Goal: Contribute content: Contribute content

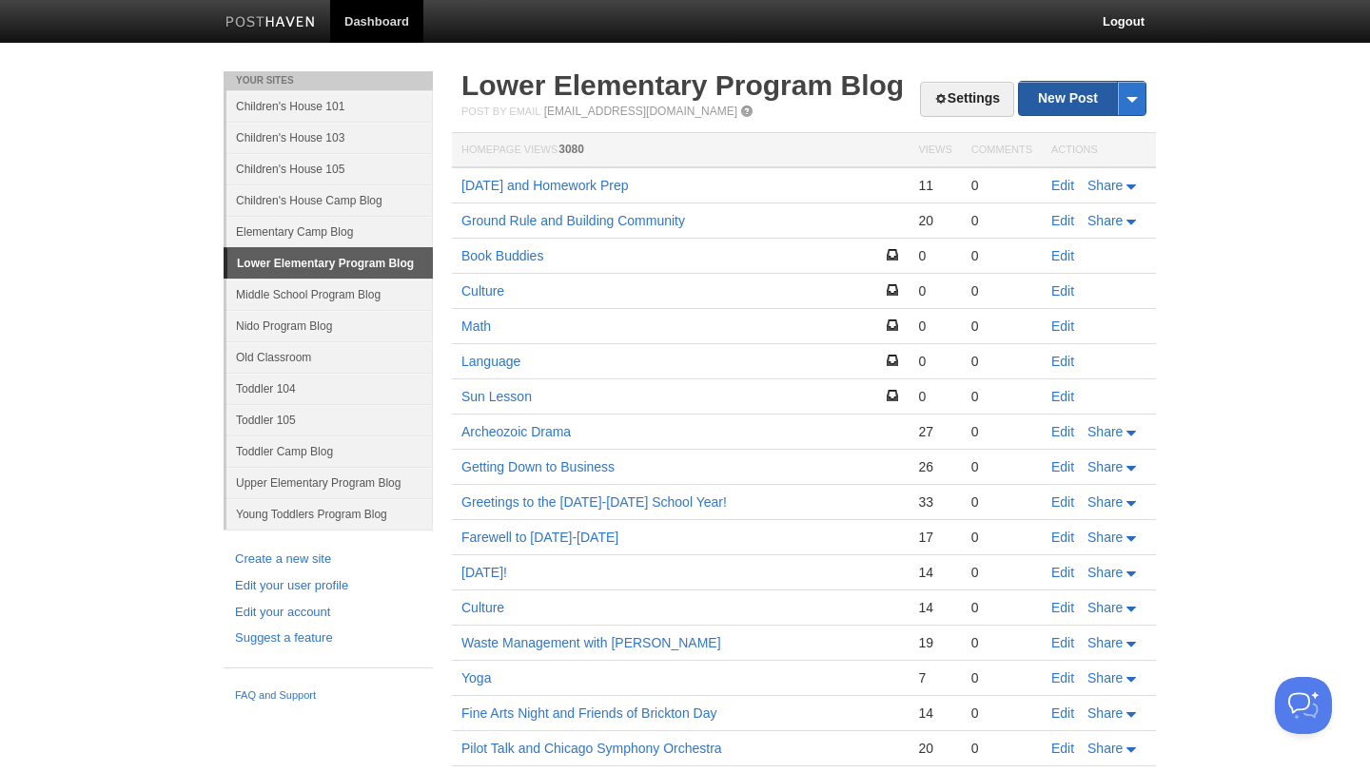
click at [1070, 102] on link "New Post" at bounding box center [1082, 98] width 126 height 33
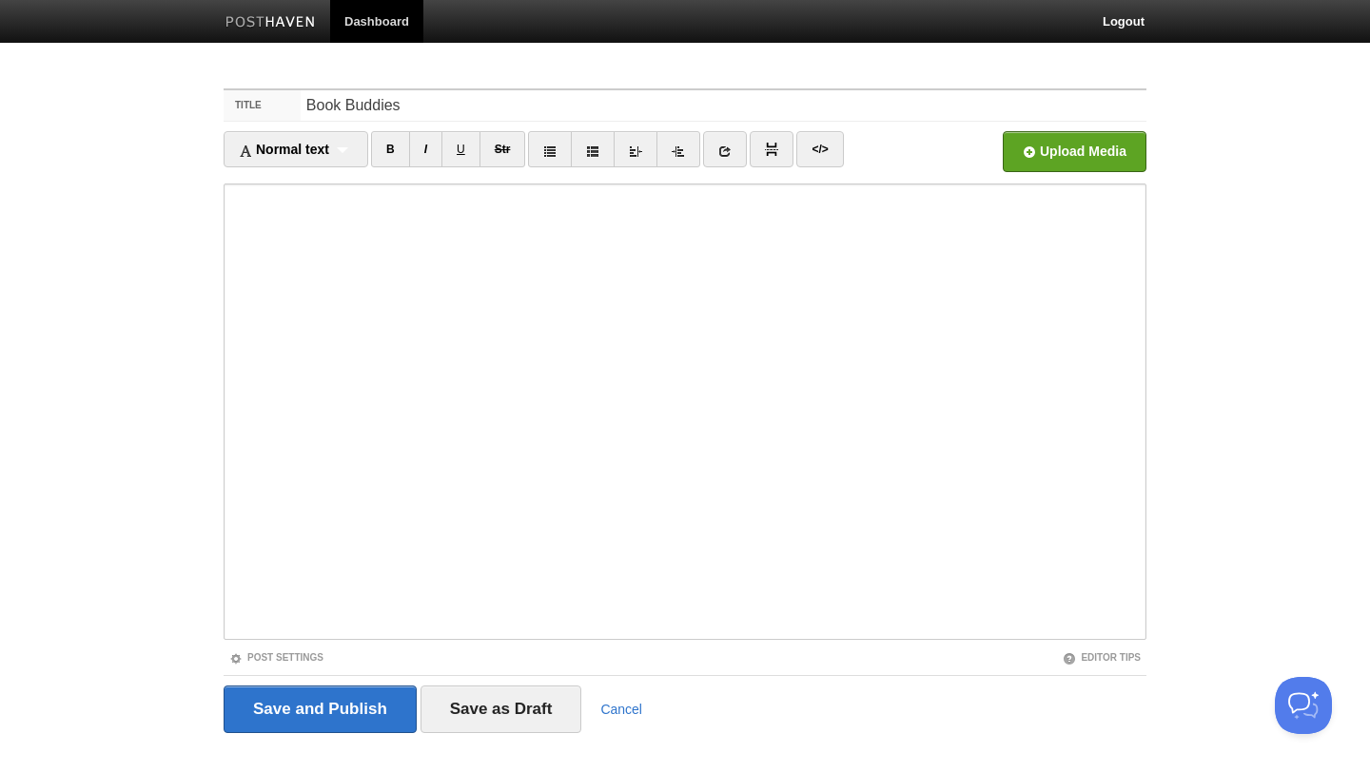
type input "Book Buddies"
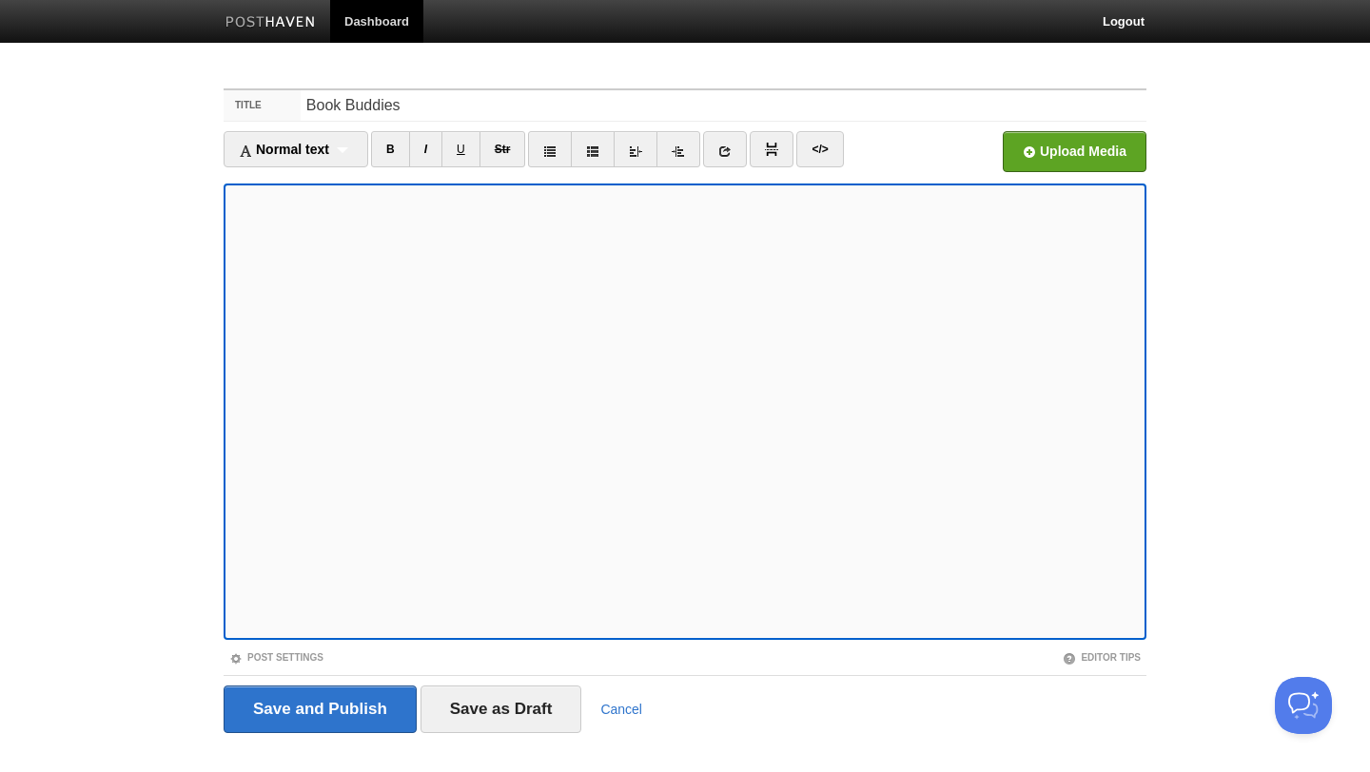
scroll to position [31, 0]
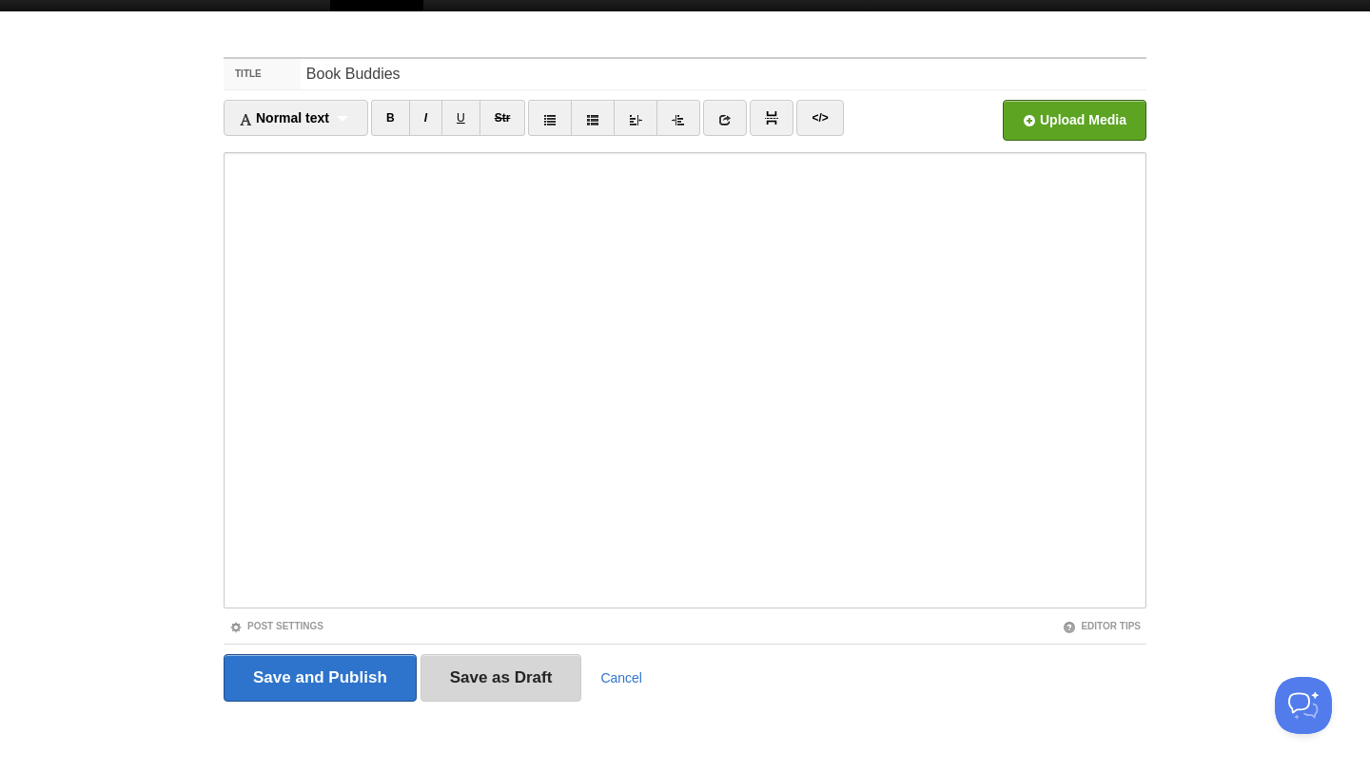
click at [482, 662] on input "Save as Draft" at bounding box center [501, 678] width 162 height 48
